Goal: Information Seeking & Learning: Learn about a topic

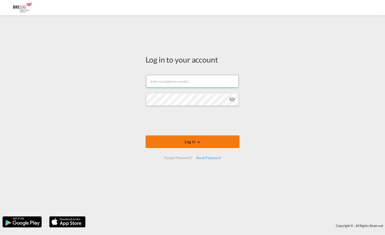
type input "[PERSON_NAME][EMAIL_ADDRESS][DOMAIN_NAME]"
click at [196, 144] on button "Log In" at bounding box center [193, 142] width 94 height 13
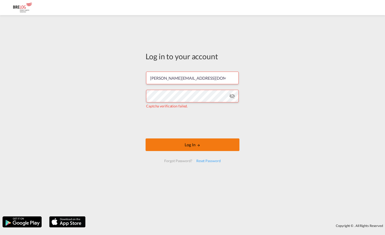
click at [221, 144] on button "Log In" at bounding box center [193, 145] width 94 height 13
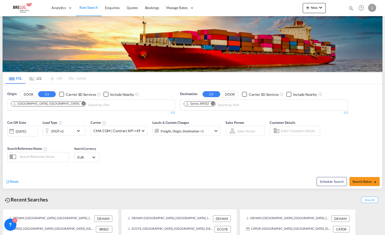
click at [213, 102] on md-icon "Remove" at bounding box center [213, 104] width 4 height 4
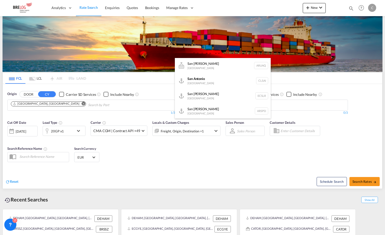
type input "San Antonio"
click at [20, 91] on button "DOOR" at bounding box center [29, 94] width 18 height 6
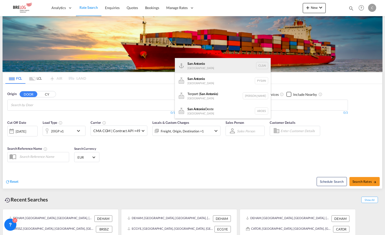
click at [195, 63] on div "San Antonio [GEOGRAPHIC_DATA] CLSAI" at bounding box center [223, 65] width 96 height 15
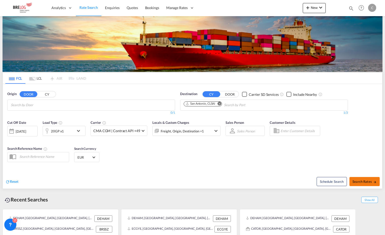
click at [368, 180] on span "Search Rates" at bounding box center [365, 182] width 24 height 4
click at [46, 101] on input "Search by Door" at bounding box center [35, 105] width 48 height 8
type input "h"
type input "H"
click at [49, 91] on button "CY" at bounding box center [47, 94] width 18 height 6
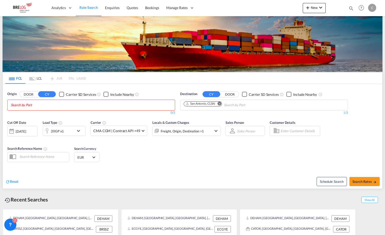
click at [29, 101] on input "Search by Port" at bounding box center [35, 105] width 48 height 8
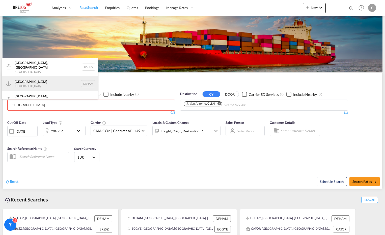
type input "[GEOGRAPHIC_DATA]"
click at [23, 79] on div "[GEOGRAPHIC_DATA] [GEOGRAPHIC_DATA] DEHAM" at bounding box center [50, 83] width 96 height 15
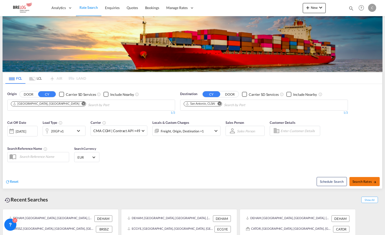
click at [365, 177] on button "Search Rates" at bounding box center [364, 181] width 30 height 9
type input "DEHAM to CLSAI / [DATE]"
